Goal: Use online tool/utility: Utilize a website feature to perform a specific function

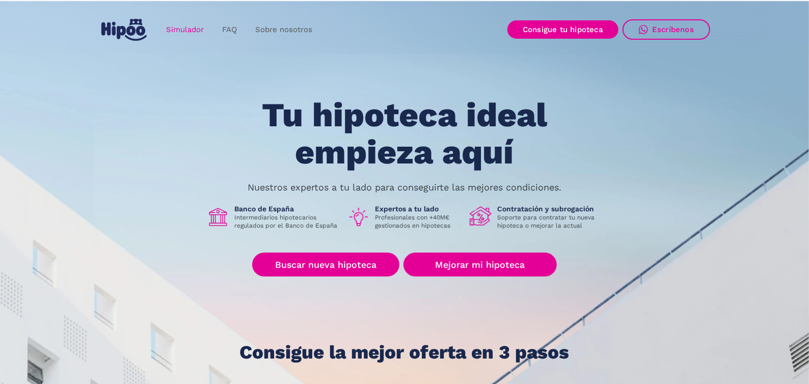
click at [187, 28] on link "Simulador" at bounding box center [185, 30] width 56 height 20
click at [186, 30] on link "Simulador" at bounding box center [185, 30] width 56 height 20
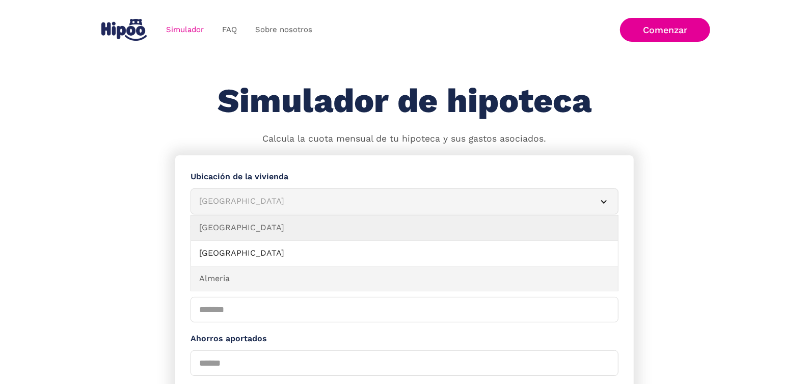
click at [230, 276] on link "Almeria" at bounding box center [404, 278] width 427 height 25
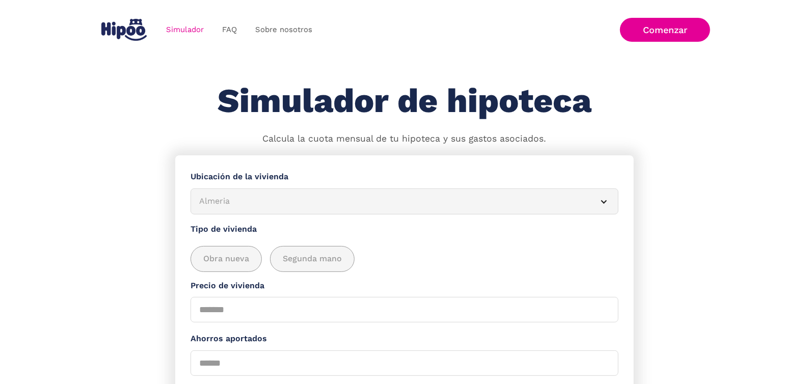
click at [166, 224] on section "**********" at bounding box center [404, 372] width 809 height 434
click at [344, 264] on div "add_description_here" at bounding box center [312, 259] width 84 height 25
click at [226, 264] on span "Obra nueva" at bounding box center [226, 259] width 46 height 13
click at [331, 260] on span "Segunda mano" at bounding box center [312, 259] width 59 height 13
click at [458, 260] on div "Obra nueva Segunda mano" at bounding box center [404, 259] width 428 height 26
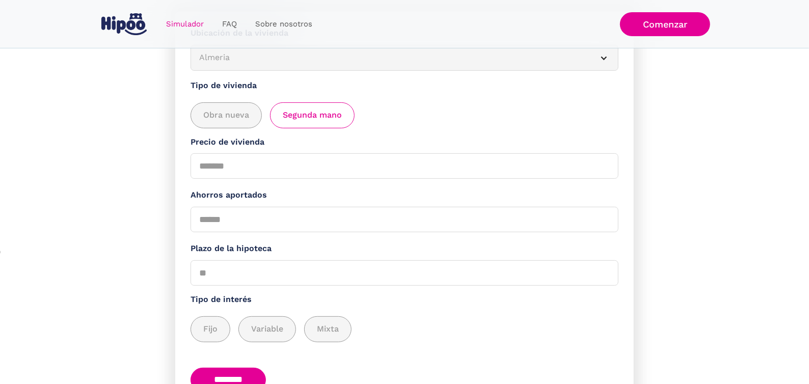
scroll to position [153, 0]
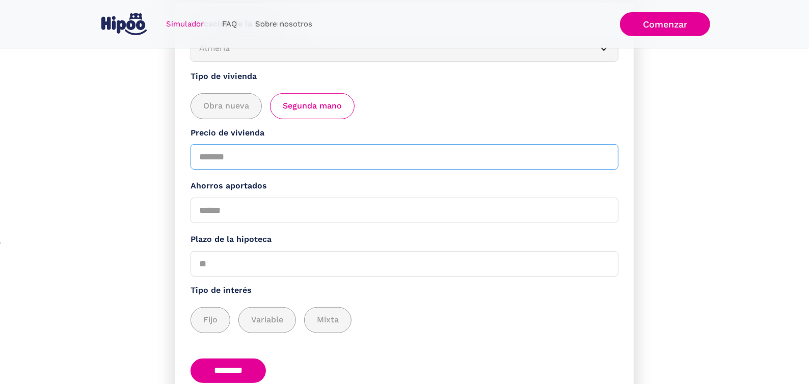
click at [214, 155] on input "Precio de vivienda" at bounding box center [404, 156] width 428 height 25
type input "******"
click at [366, 131] on label "Precio de vivienda" at bounding box center [404, 133] width 428 height 13
click at [366, 144] on input "******" at bounding box center [404, 156] width 428 height 25
click at [251, 207] on input "Ahorros aportados" at bounding box center [404, 210] width 428 height 25
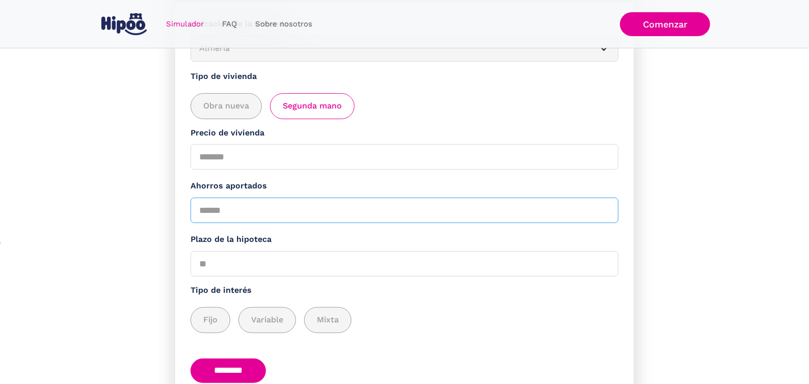
type input "*"
click at [260, 236] on label "Plazo de la hipoteca" at bounding box center [404, 239] width 428 height 13
click at [260, 251] on input "Plazo de la hipoteca" at bounding box center [404, 263] width 428 height 25
click at [266, 258] on input "Plazo de la hipoteca" at bounding box center [404, 263] width 428 height 25
type input "**"
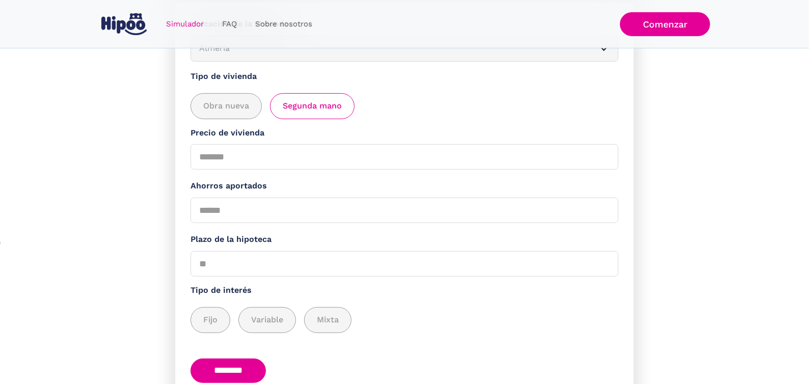
click at [445, 308] on div "Fijo Variable Mixta" at bounding box center [404, 320] width 428 height 26
click at [219, 320] on div "add_description_here" at bounding box center [210, 320] width 39 height 25
click at [430, 317] on div "Fijo Variable Mixta" at bounding box center [404, 320] width 428 height 26
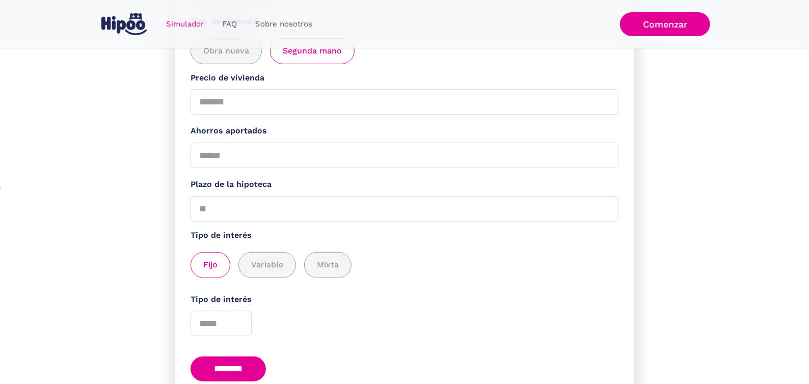
scroll to position [257, 0]
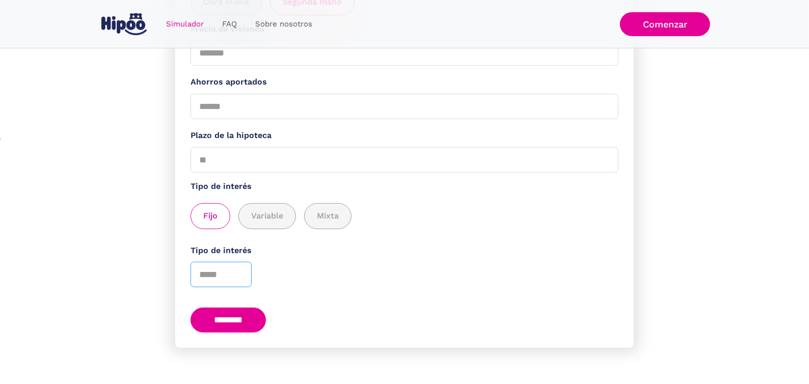
click at [240, 280] on input "Tipo de interés" at bounding box center [220, 274] width 61 height 25
click at [237, 270] on input "*" at bounding box center [220, 274] width 61 height 25
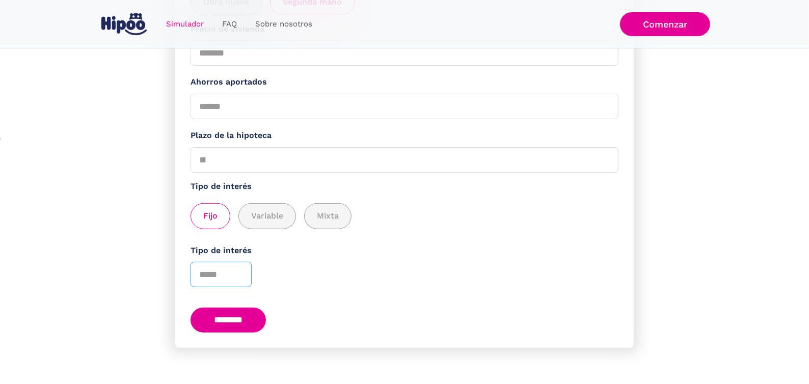
click at [238, 278] on input "*" at bounding box center [220, 274] width 61 height 25
type input "*"
click at [238, 278] on input "*" at bounding box center [220, 274] width 61 height 25
click at [237, 308] on input "********" at bounding box center [227, 320] width 75 height 25
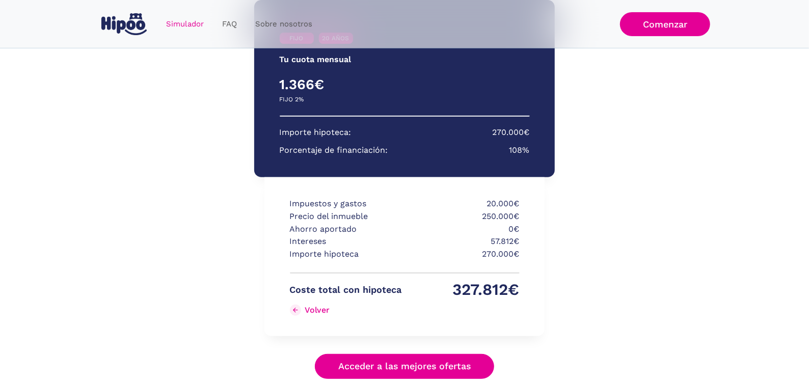
scroll to position [166, 0]
click at [661, 264] on section "**********" at bounding box center [404, 213] width 809 height 447
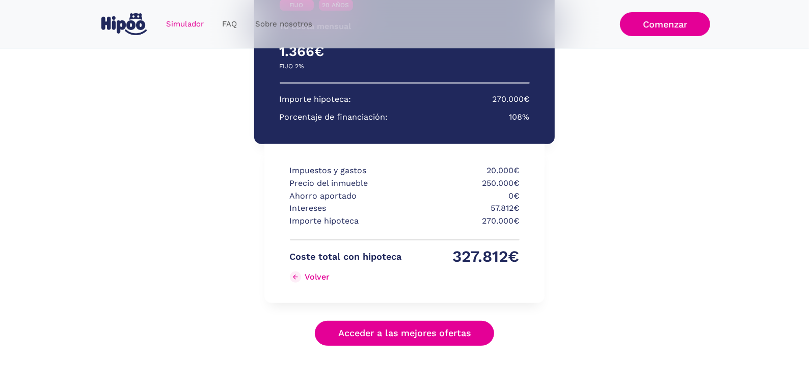
scroll to position [216, 0]
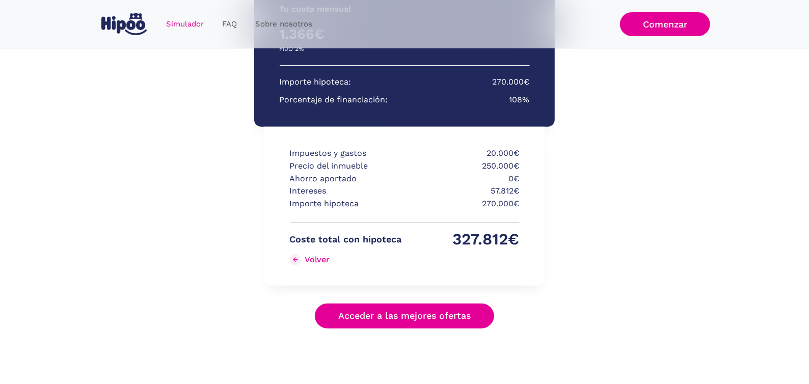
click at [622, 241] on div "FIJO 20 AÑOS Tu cuota mensual PRIMEROS 3 AÑOS RESTO DE AÑOS 1.366€ 0€ FIJO 2% V…" at bounding box center [404, 138] width 458 height 399
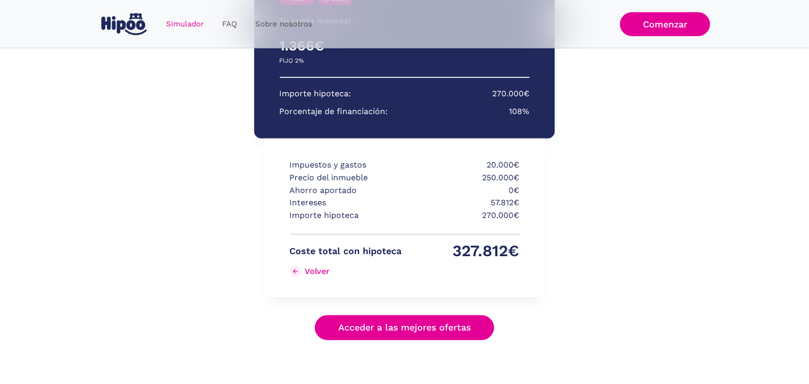
scroll to position [217, 0]
